Goal: Communication & Community: Answer question/provide support

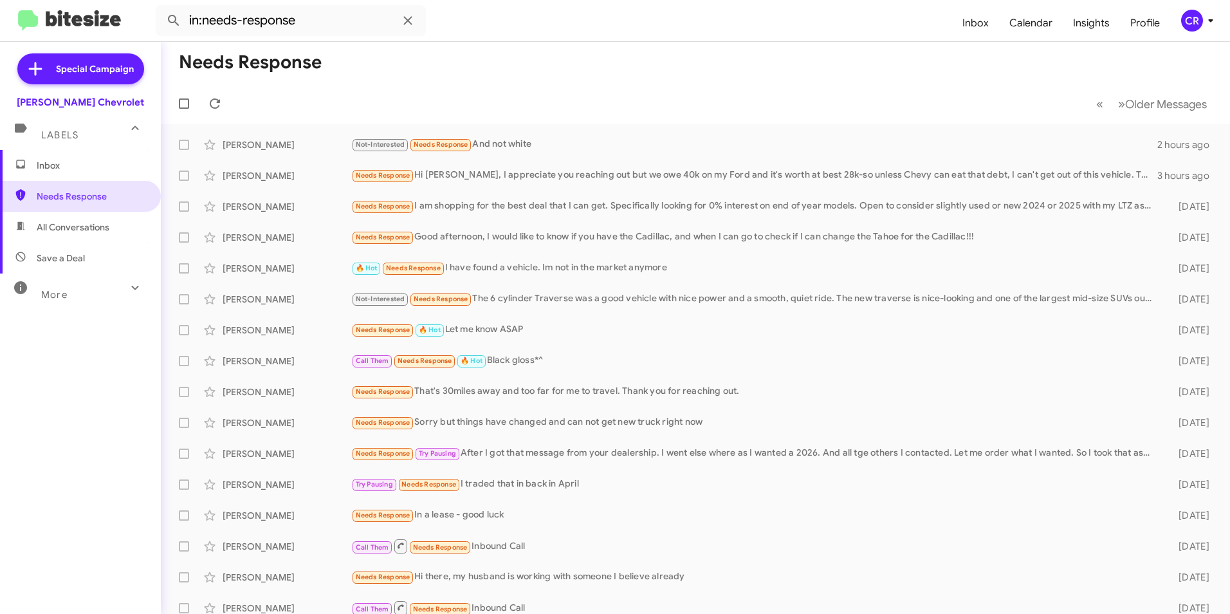
click at [74, 229] on span "All Conversations" at bounding box center [73, 227] width 73 height 13
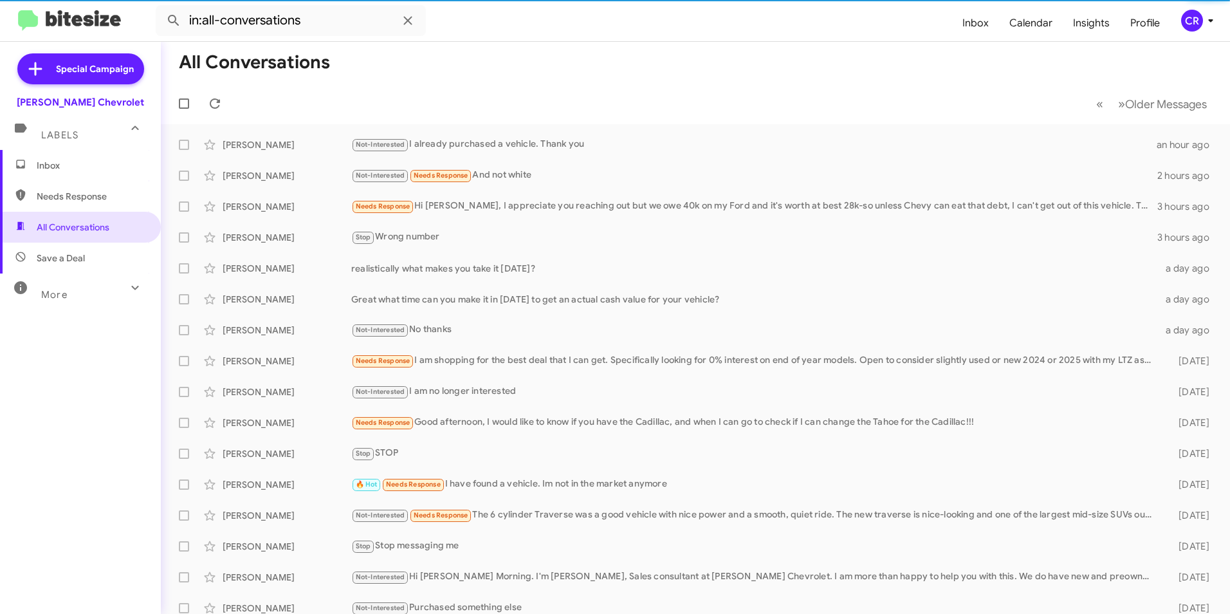
click at [75, 203] on span "Needs Response" at bounding box center [80, 196] width 161 height 31
type input "in:needs-response"
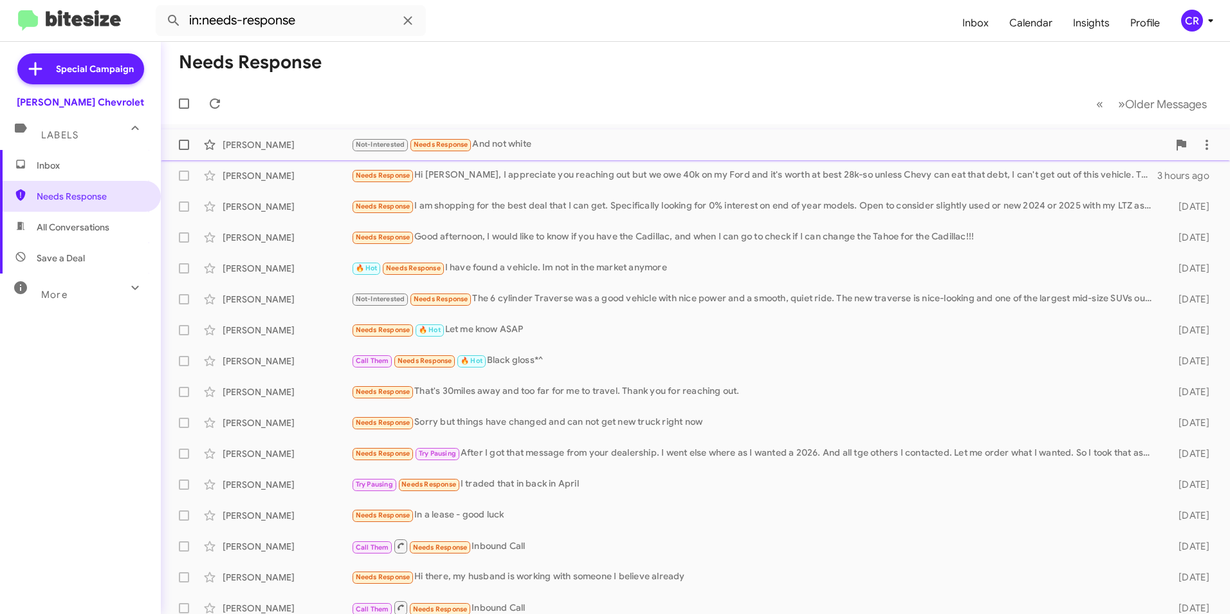
click at [551, 147] on div "Not-Interested Needs Response And not white" at bounding box center [759, 144] width 817 height 15
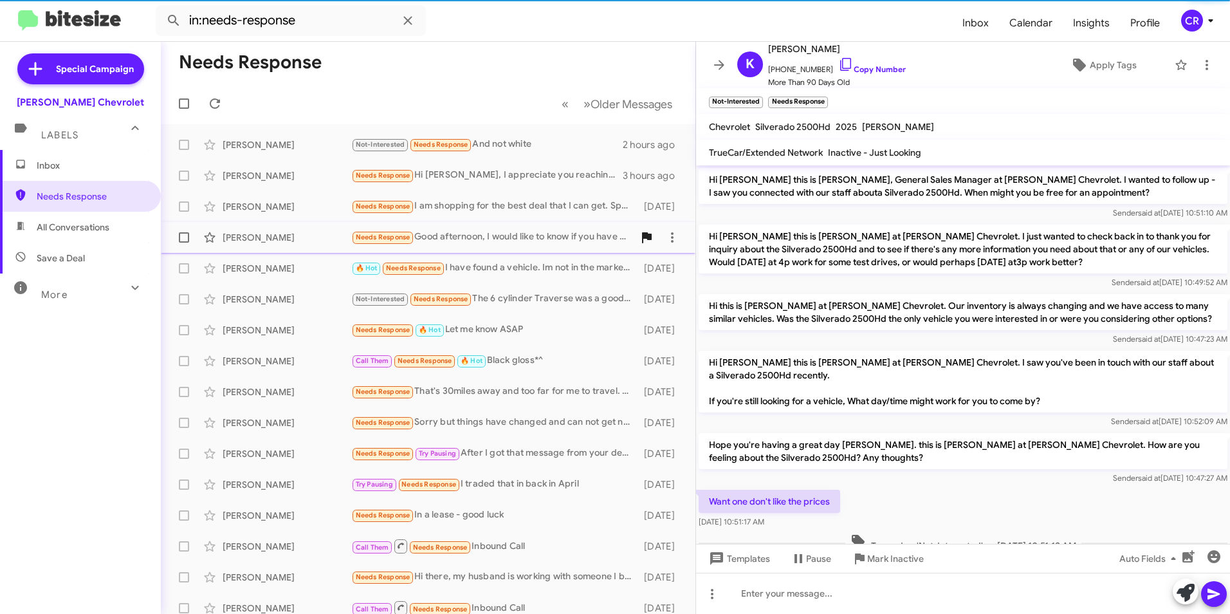
scroll to position [174, 0]
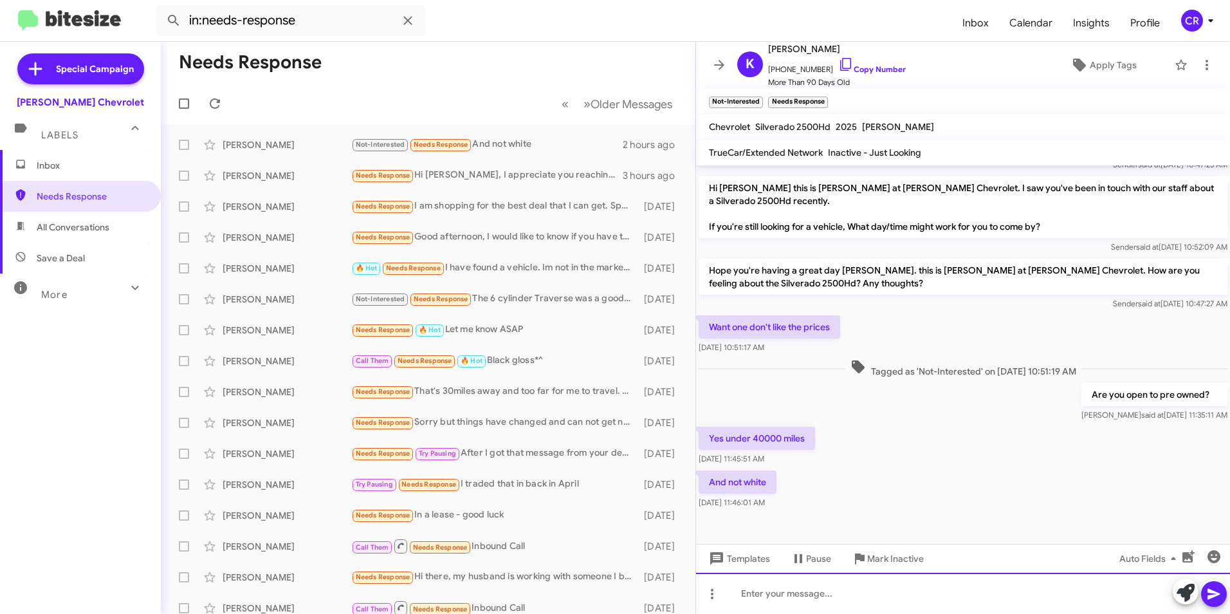
click at [846, 601] on div at bounding box center [963, 592] width 534 height 41
click at [1205, 594] on button at bounding box center [1214, 594] width 26 height 26
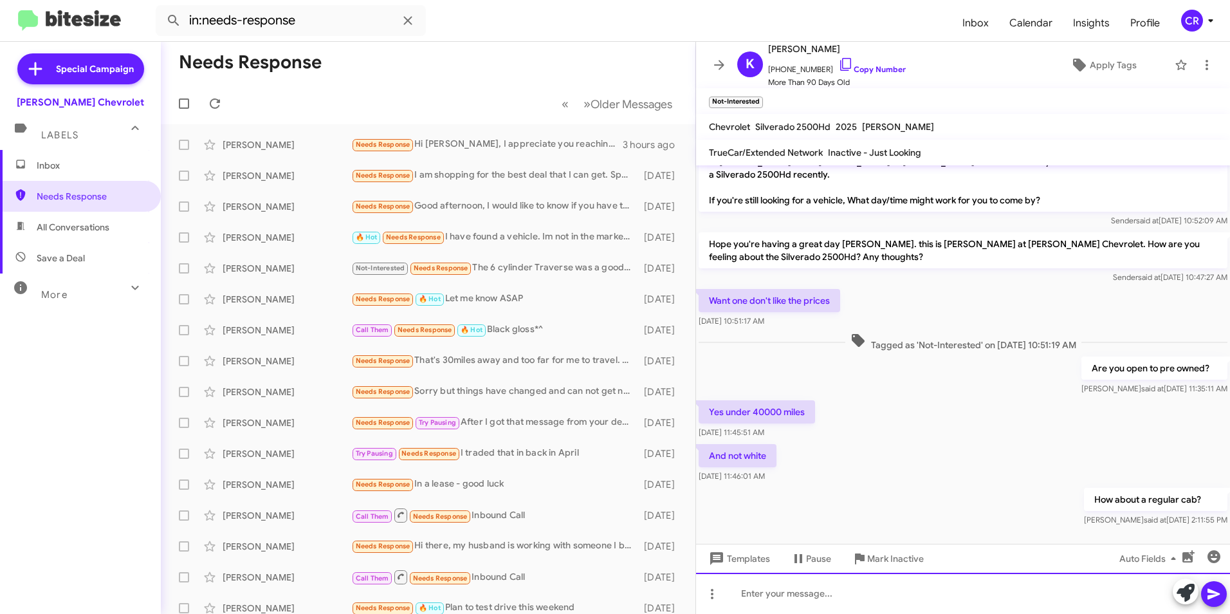
scroll to position [221, 0]
